Goal: Transaction & Acquisition: Purchase product/service

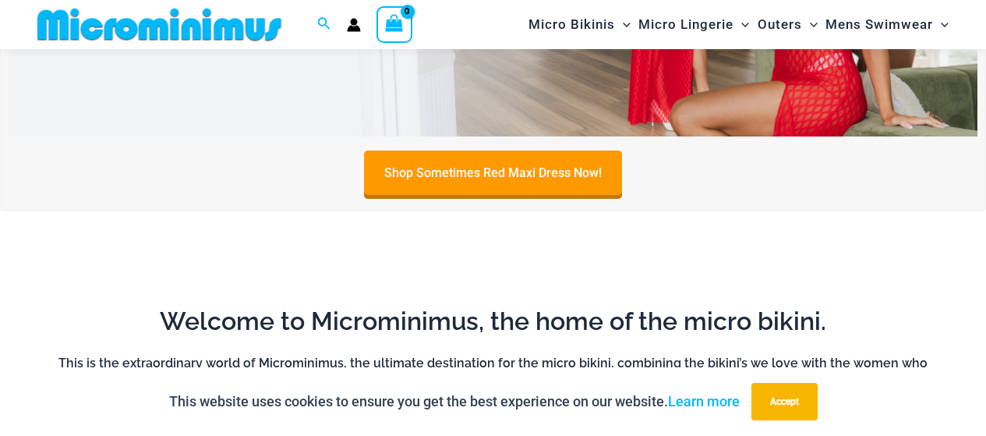
scroll to position [309, 0]
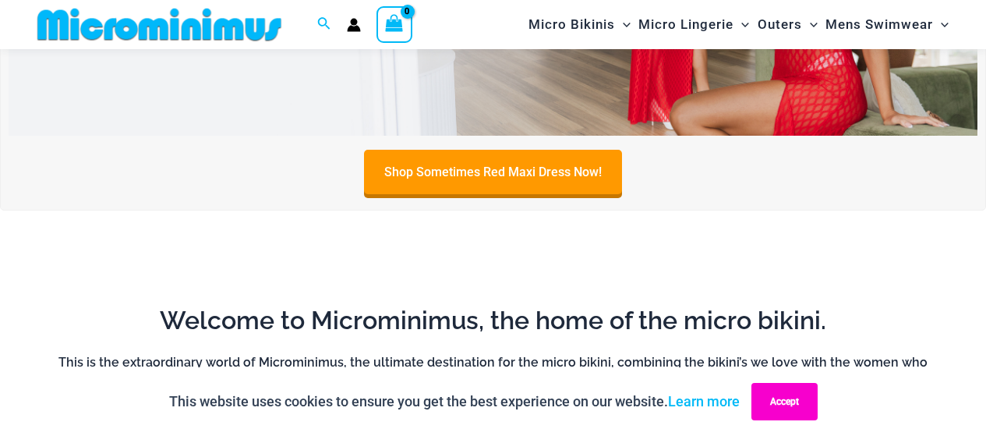
click at [786, 407] on button "Accept" at bounding box center [784, 401] width 66 height 37
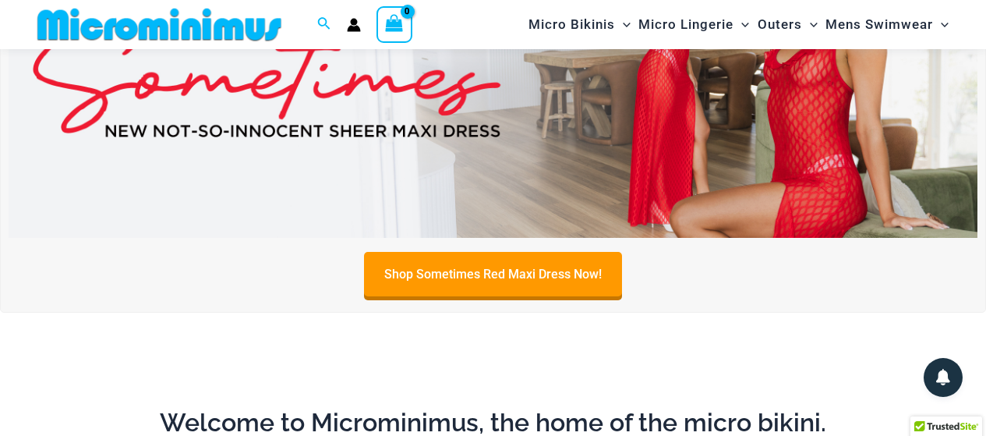
scroll to position [205, 0]
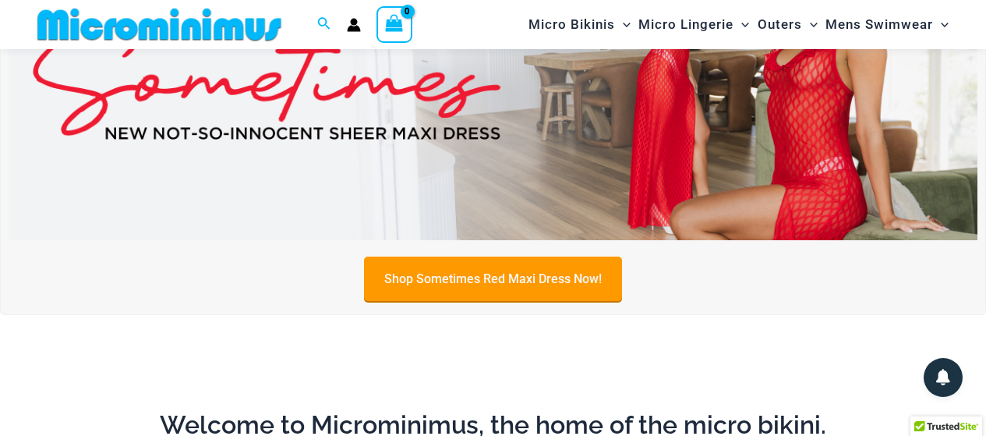
click at [509, 270] on link "Shop Sometimes Red Maxi Dress Now!" at bounding box center [493, 278] width 258 height 44
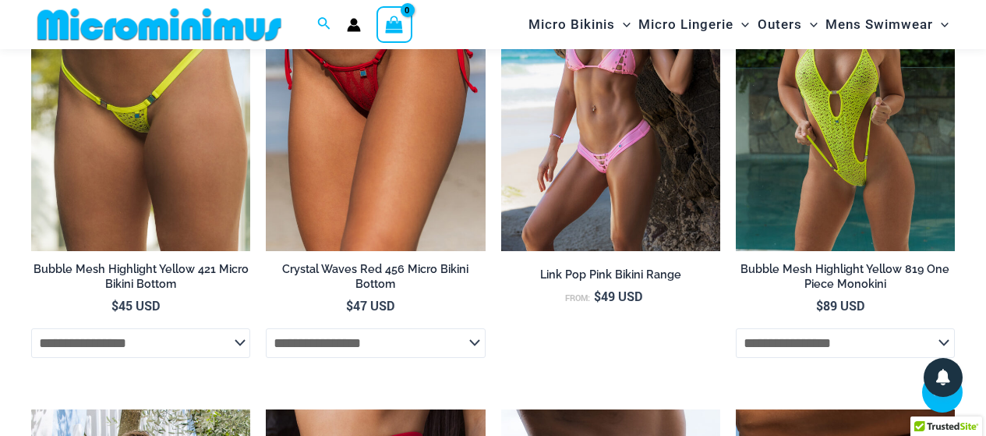
scroll to position [2594, 0]
